Goal: Task Accomplishment & Management: Use online tool/utility

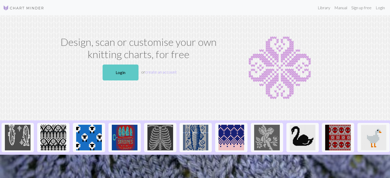
click at [124, 74] on link "Login" at bounding box center [121, 73] width 36 height 16
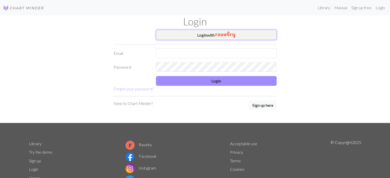
click at [239, 34] on button "Login with" at bounding box center [216, 35] width 121 height 10
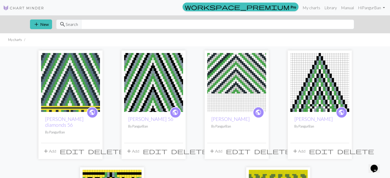
click at [80, 84] on img at bounding box center [70, 82] width 59 height 59
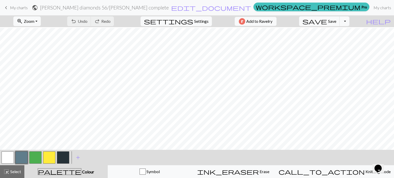
scroll to position [385, 0]
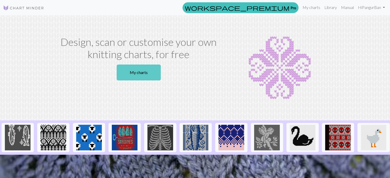
click at [129, 75] on link "My charts" at bounding box center [139, 73] width 44 height 16
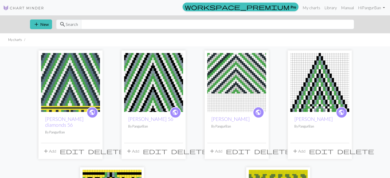
click at [88, 89] on img at bounding box center [70, 82] width 59 height 59
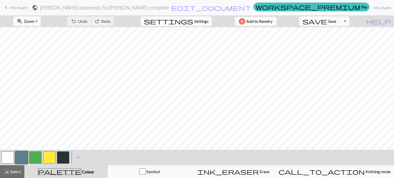
click at [41, 21] on button "zoom_in Zoom Zoom" at bounding box center [26, 21] width 27 height 10
click at [38, 62] on button "50%" at bounding box center [34, 61] width 41 height 8
